Goal: Navigation & Orientation: Understand site structure

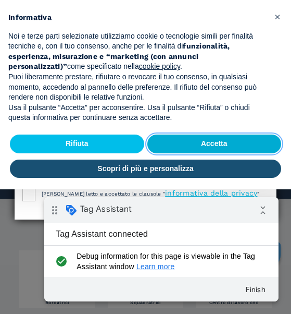
click at [211, 144] on button "Accetta" at bounding box center [214, 143] width 134 height 19
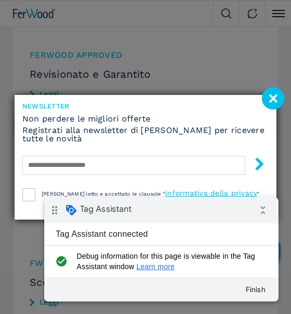
scroll to position [1827, 0]
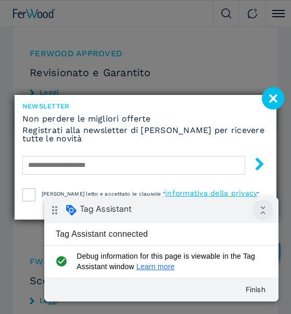
click at [263, 215] on icon "collapse_all" at bounding box center [263, 209] width 21 height 21
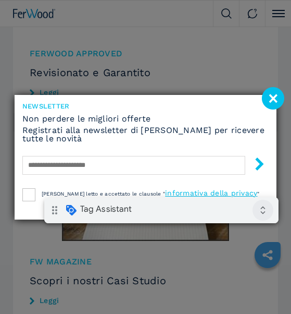
click at [263, 215] on icon "expand_all" at bounding box center [263, 209] width 21 height 21
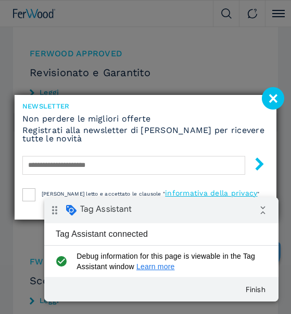
click at [107, 235] on div "Tag Assistant connected" at bounding box center [101, 234] width 115 height 22
click at [58, 219] on icon "drag_indicator" at bounding box center [54, 209] width 21 height 21
click at [76, 208] on span at bounding box center [71, 210] width 12 height 12
click at [270, 291] on button "Finish" at bounding box center [255, 289] width 37 height 19
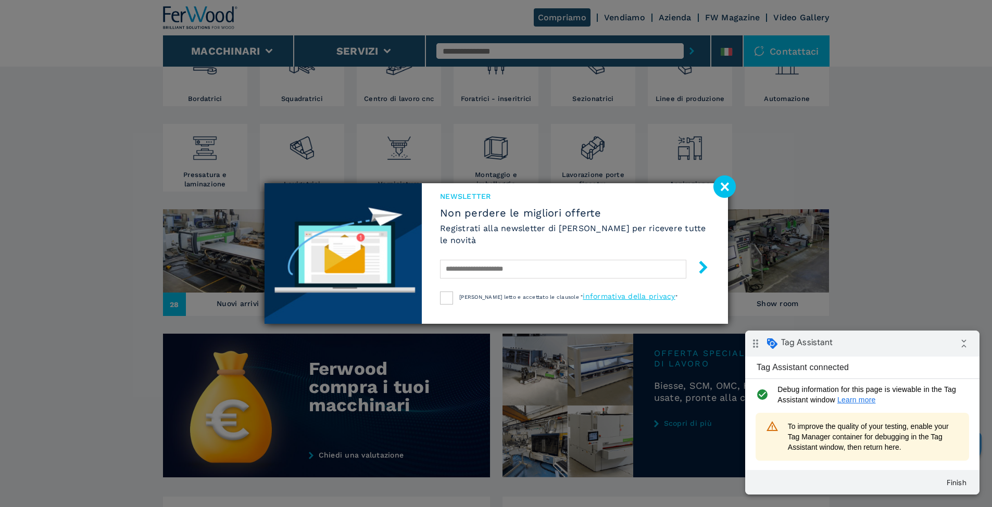
scroll to position [270, 0]
click at [724, 185] on image at bounding box center [724, 187] width 22 height 22
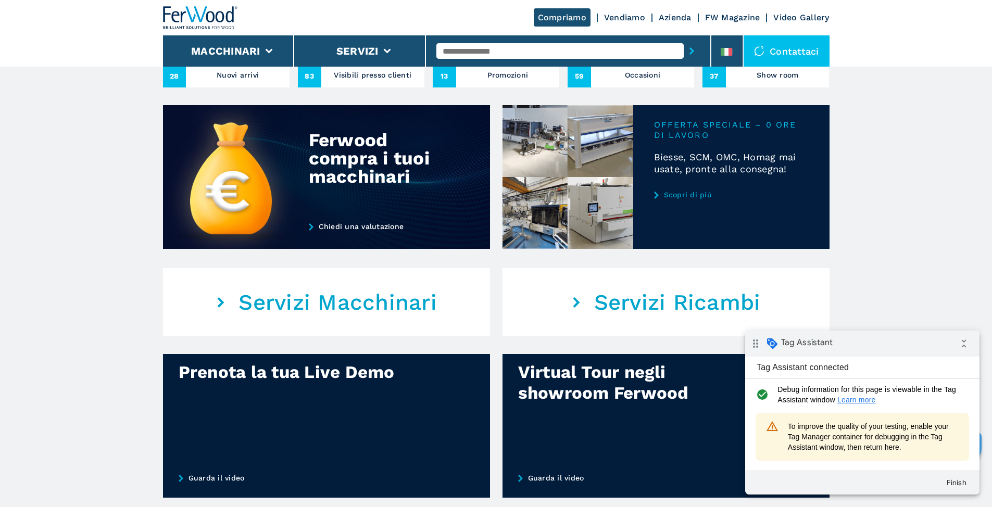
scroll to position [499, 0]
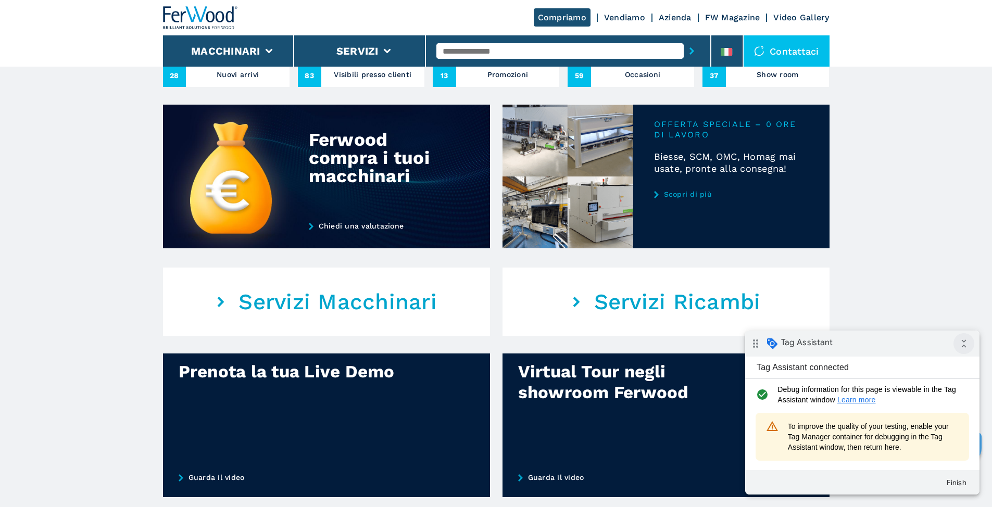
click at [968, 347] on icon "collapse_all" at bounding box center [964, 343] width 21 height 21
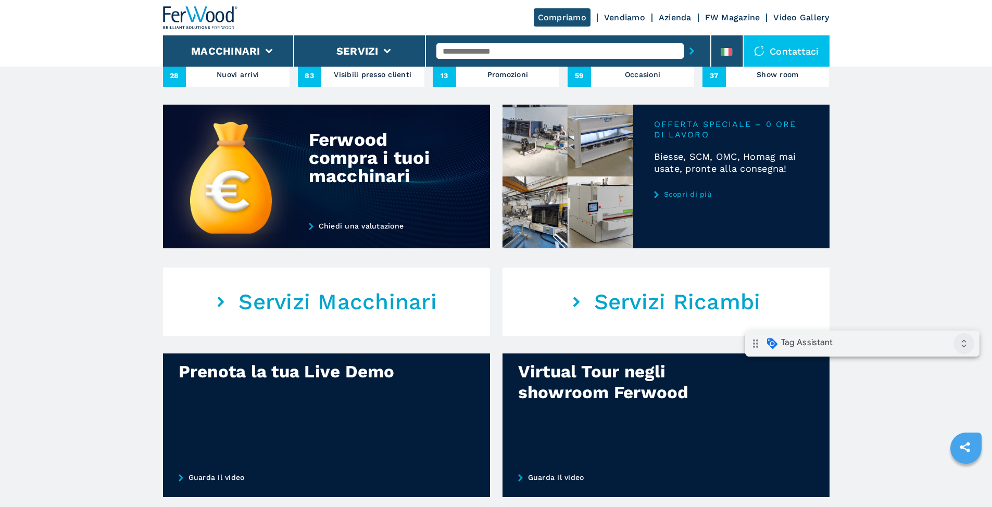
click at [968, 347] on icon "expand_all" at bounding box center [964, 343] width 21 height 21
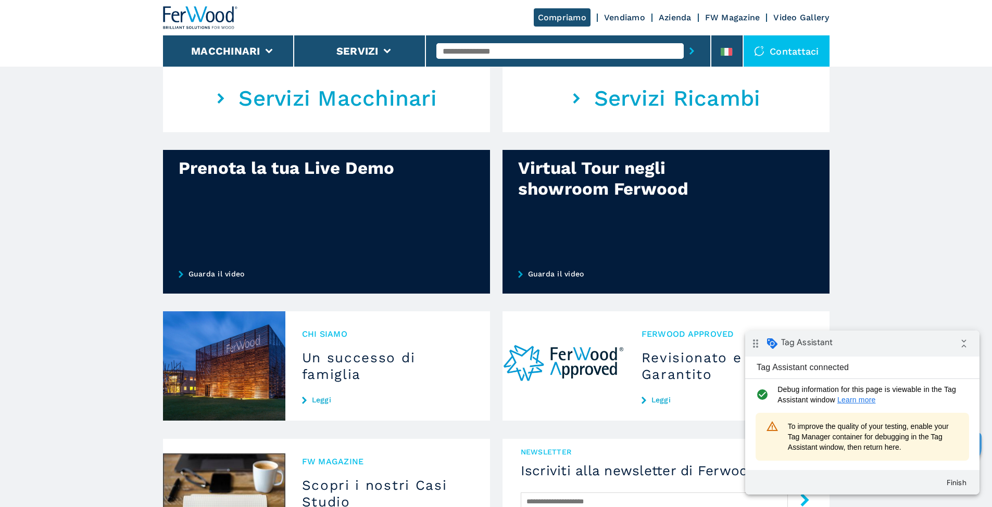
scroll to position [703, 0]
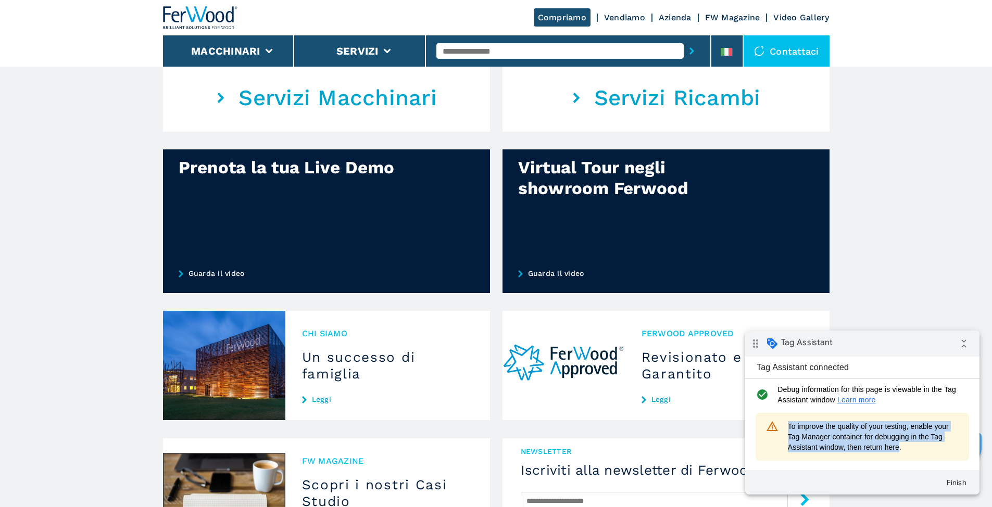
drag, startPoint x: 790, startPoint y: 427, endPoint x: 899, endPoint y: 452, distance: 112.1
click at [899, 452] on span "To improve the quality of your testing, enable your Tag Manager container for d…" at bounding box center [873, 436] width 171 height 31
copy span "To improve the quality of your testing, enable your Tag Manager container for d…"
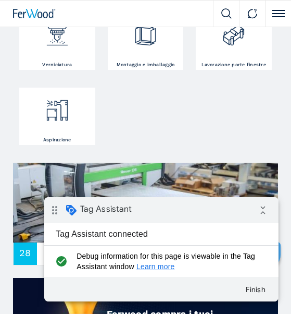
scroll to position [464, 0]
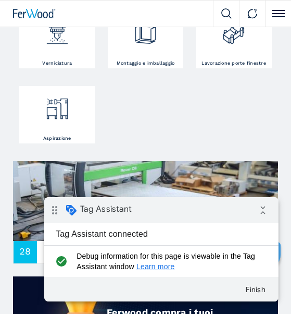
click at [97, 235] on div "Tag Assistant connected" at bounding box center [101, 234] width 115 height 22
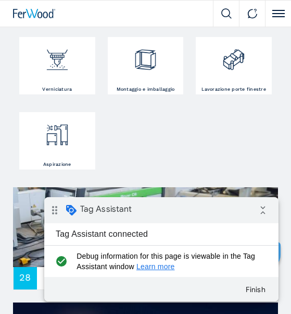
scroll to position [437, 0]
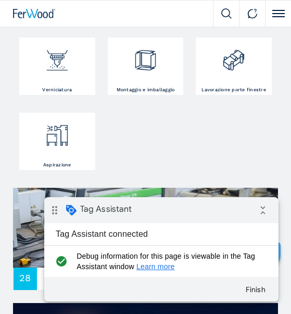
click at [56, 263] on icon "check_circle" at bounding box center [61, 261] width 17 height 21
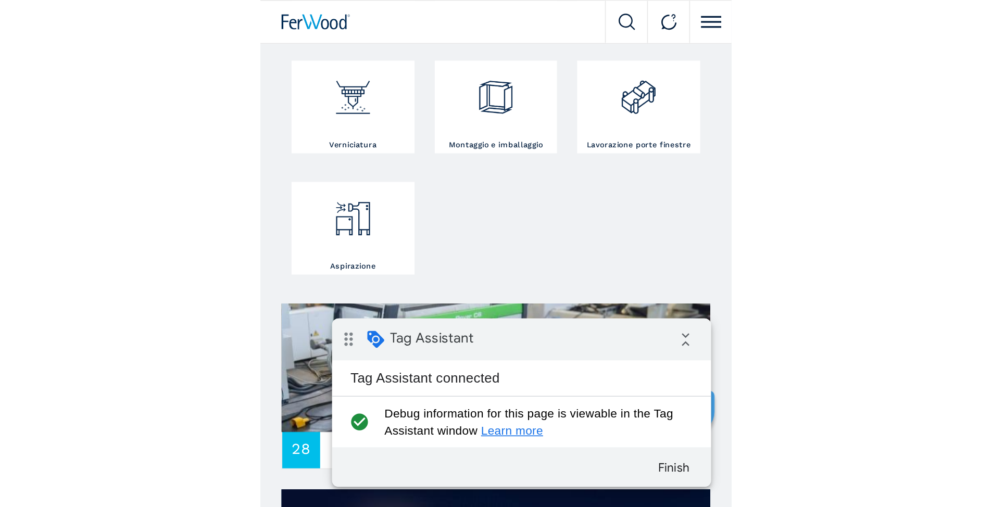
scroll to position [536, 0]
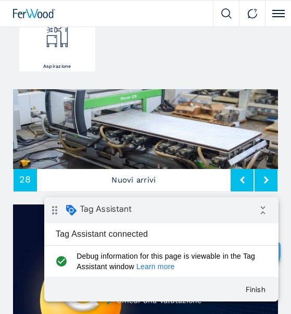
click at [159, 266] on link "Learn more" at bounding box center [155, 266] width 39 height 8
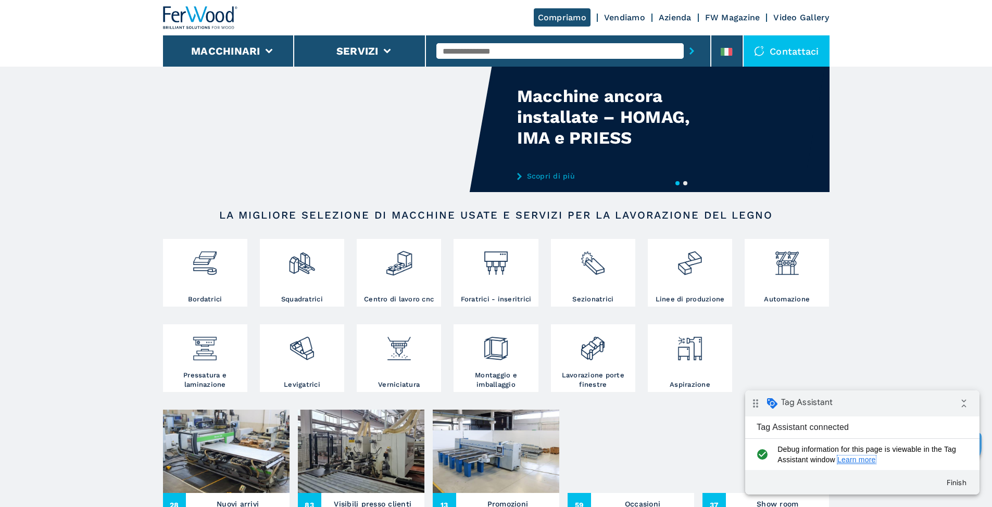
scroll to position [0, 0]
